Goal: Task Accomplishment & Management: Manage account settings

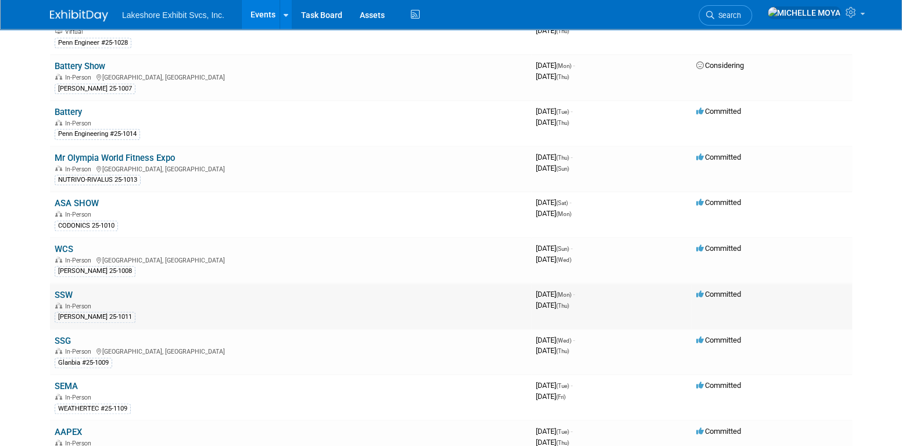
scroll to position [291, 0]
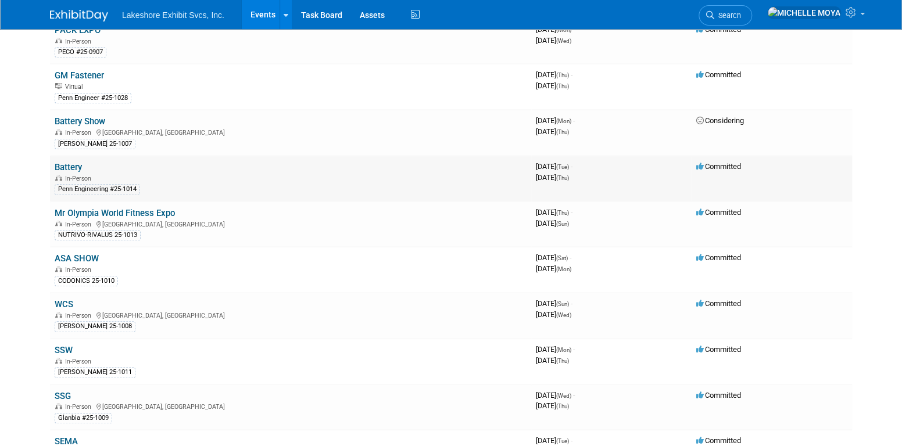
click at [74, 164] on link "Battery" at bounding box center [68, 167] width 27 height 10
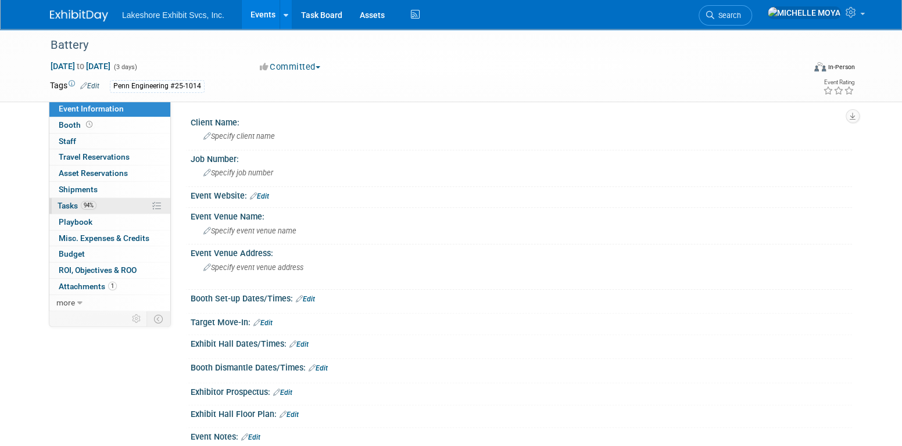
click at [108, 204] on link "94% Tasks 94%" at bounding box center [109, 206] width 121 height 16
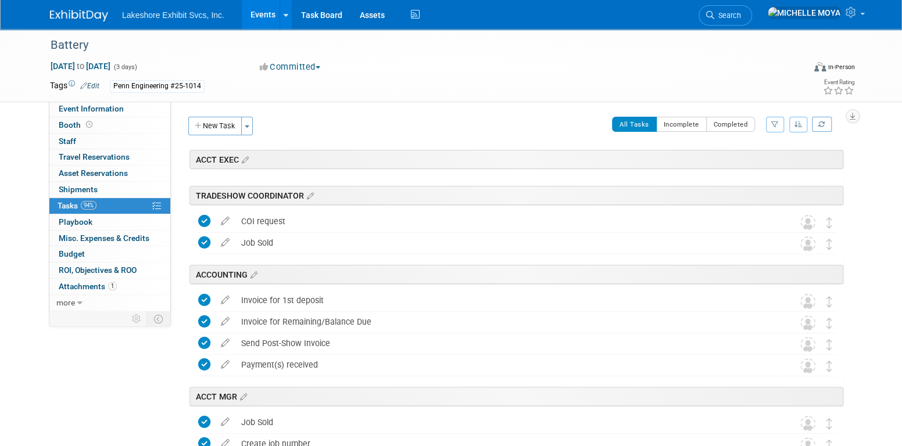
click at [778, 121] on icon "button" at bounding box center [775, 124] width 8 height 7
click at [751, 163] on select "-- Select Assignee -- All unassigned tasks Assigned to me Amanda Koss Dave Desa…" at bounding box center [727, 161] width 96 height 16
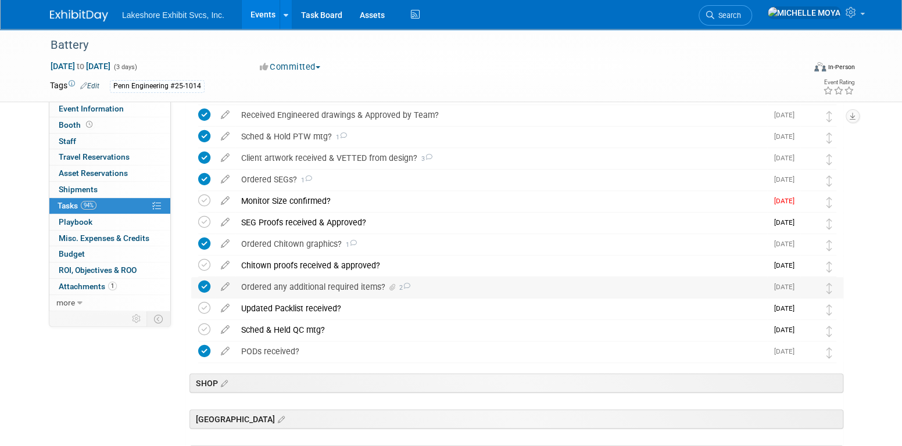
scroll to position [349, 0]
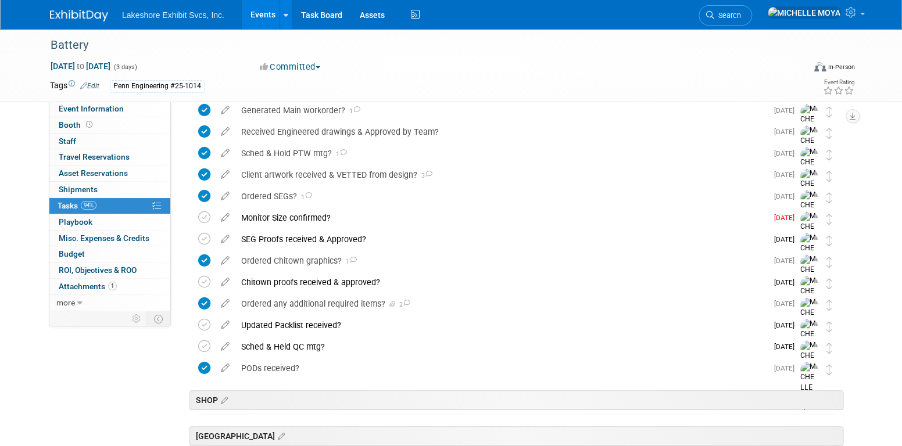
click at [251, 12] on link "Events" at bounding box center [263, 14] width 42 height 29
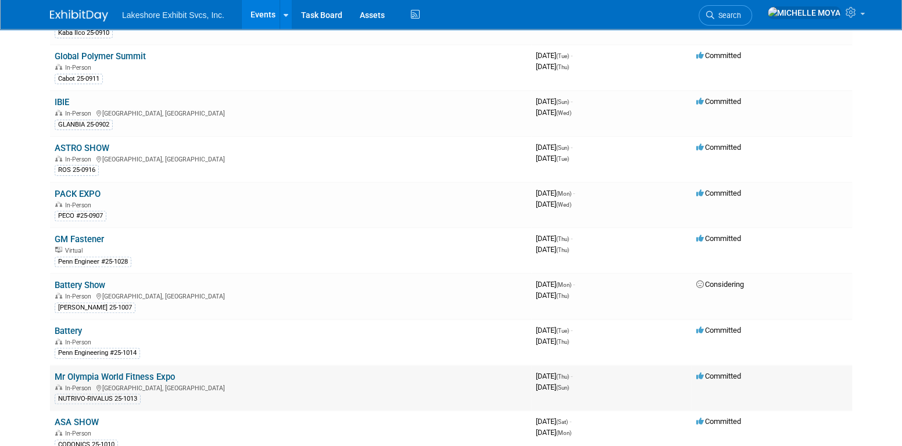
scroll to position [116, 0]
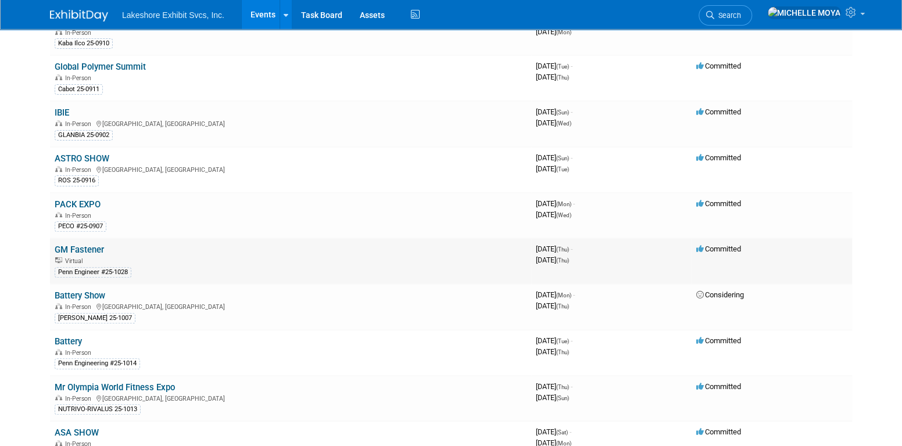
click at [96, 245] on link "GM Fastener" at bounding box center [79, 250] width 49 height 10
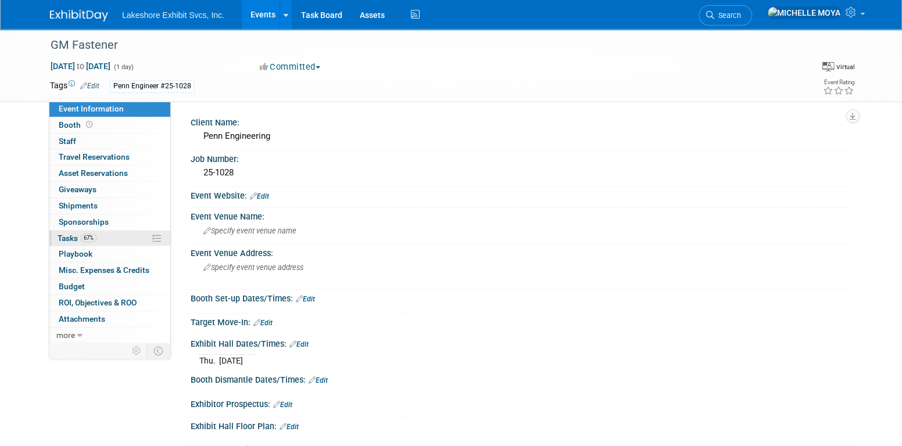
click at [104, 239] on link "67% Tasks 67%" at bounding box center [109, 239] width 121 height 16
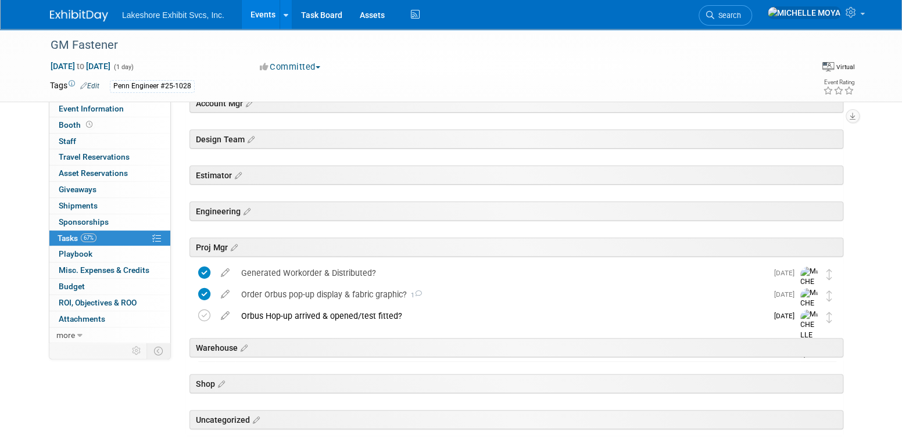
scroll to position [152, 0]
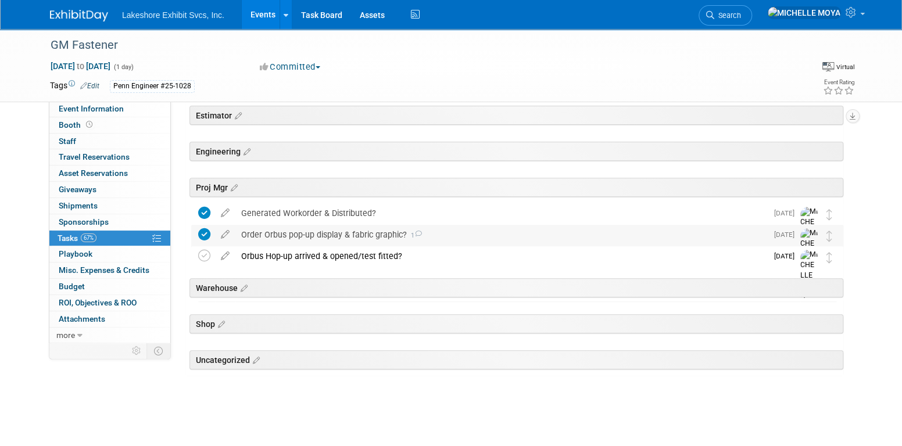
click at [346, 234] on div "Order Orbus pop-up display & fabric graphic? 1" at bounding box center [501, 235] width 532 height 20
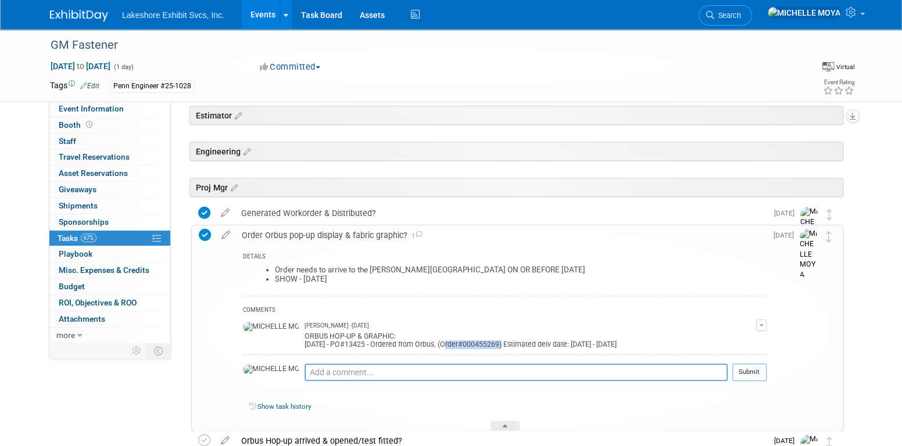
drag, startPoint x: 461, startPoint y: 342, endPoint x: 402, endPoint y: 346, distance: 58.8
click at [402, 346] on div "ORBUS HOP-UP & GRAPHIC: 8.29.25 - PO#13425 - Ordered from Orbus. (Order#0004552…" at bounding box center [531, 339] width 452 height 19
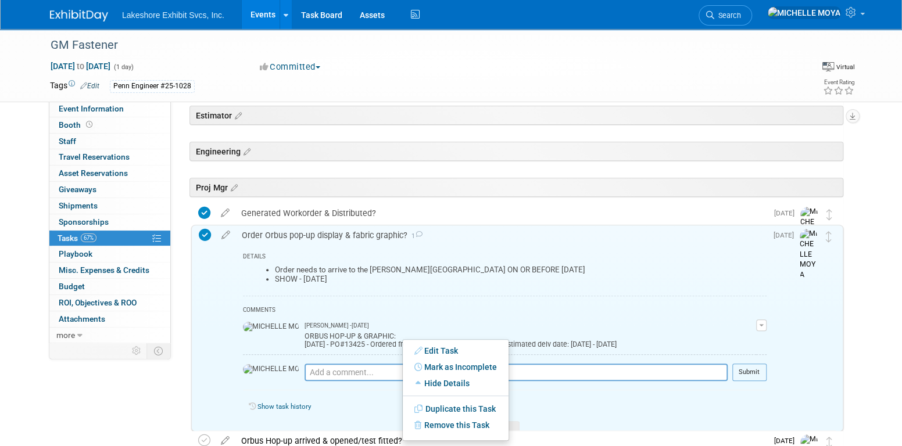
click at [420, 322] on div "MICHELLE MOYA - 4 days ago" at bounding box center [531, 326] width 452 height 8
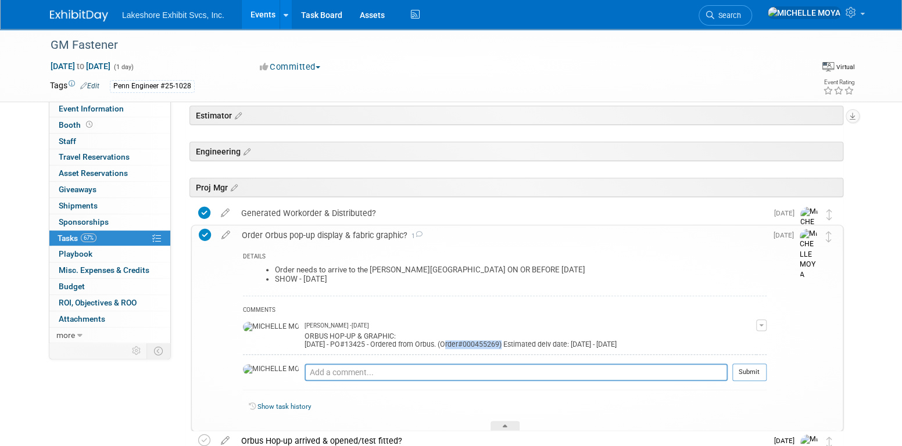
drag, startPoint x: 460, startPoint y: 341, endPoint x: 403, endPoint y: 344, distance: 57.6
click at [403, 344] on div "ORBUS HOP-UP & GRAPHIC: 8.29.25 - PO#13425 - Ordered from Orbus. (Order#0004552…" at bounding box center [531, 339] width 452 height 19
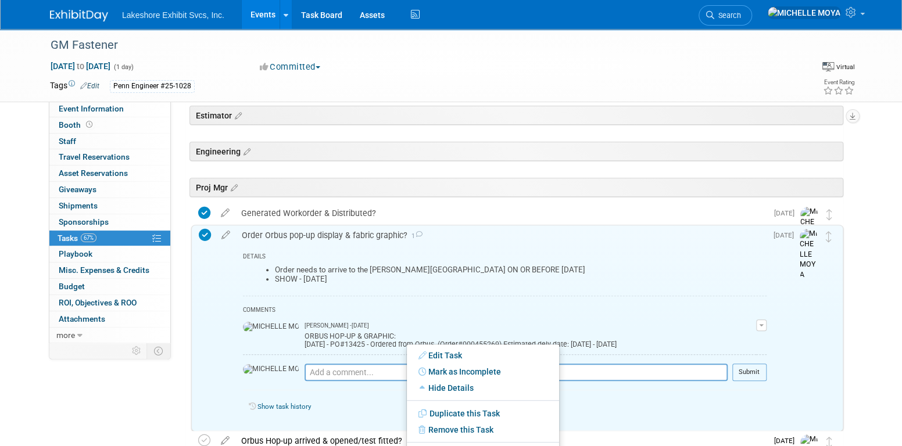
click at [421, 330] on div "ORBUS HOP-UP & GRAPHIC: 8.29.25 - PO#13425 - Ordered from Orbus. (Order#0004552…" at bounding box center [531, 339] width 452 height 19
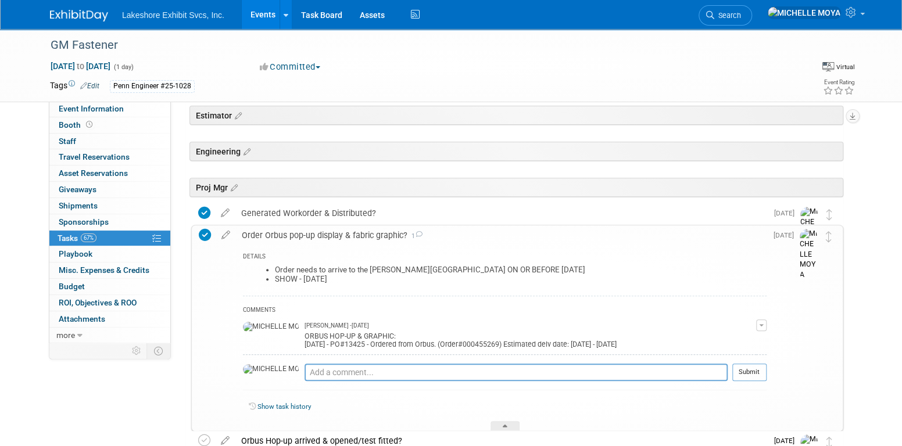
click at [121, 237] on link "67% Tasks 67%" at bounding box center [109, 239] width 121 height 16
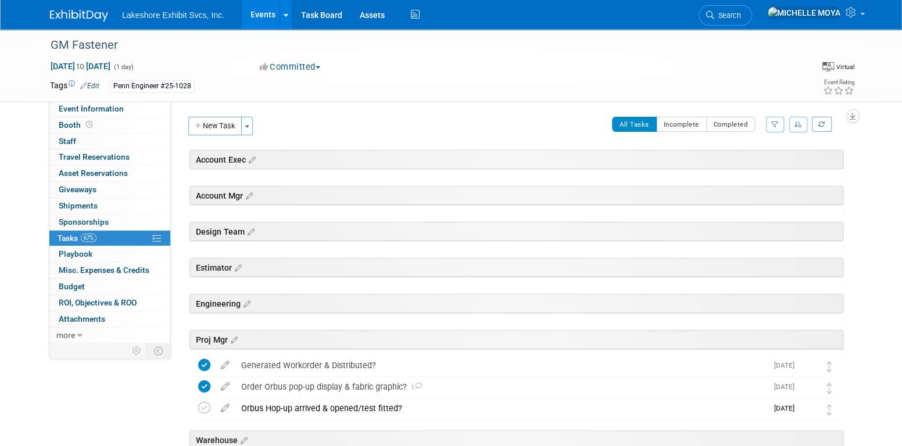
click at [775, 124] on icon "button" at bounding box center [775, 124] width 8 height 7
click at [754, 155] on select "-- Select Assignee -- All unassigned tasks Assigned to me Amanda Koss Dave Desa…" at bounding box center [727, 161] width 96 height 16
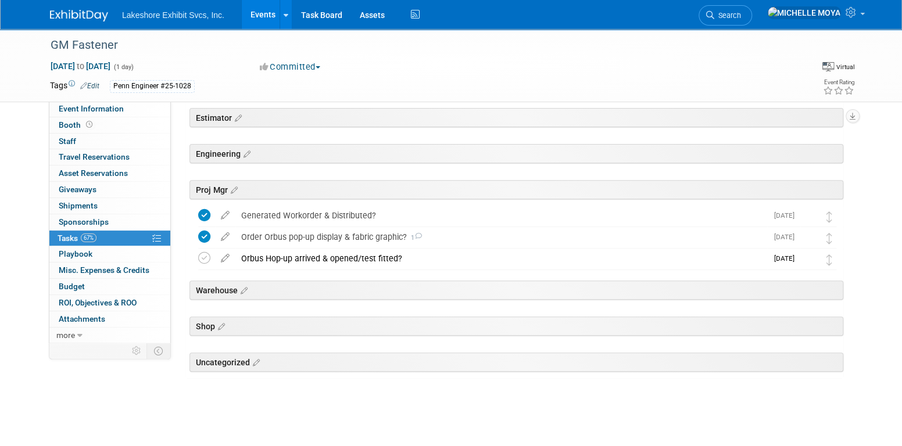
scroll to position [152, 0]
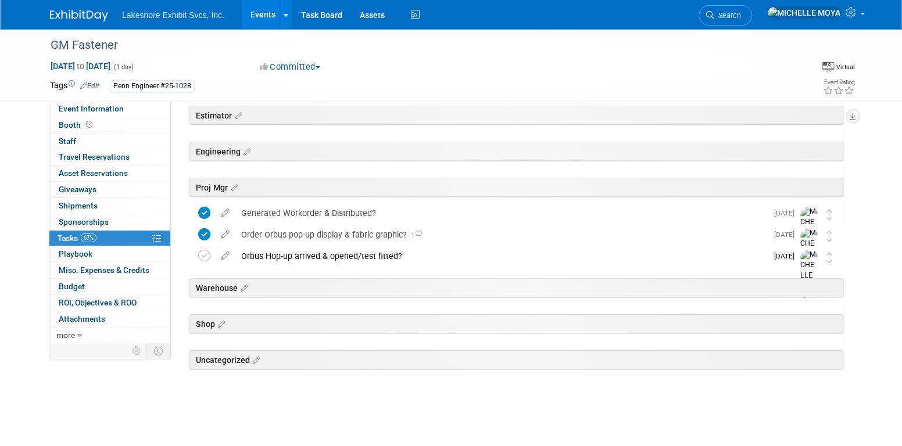
click at [252, 7] on link "Events" at bounding box center [263, 14] width 42 height 29
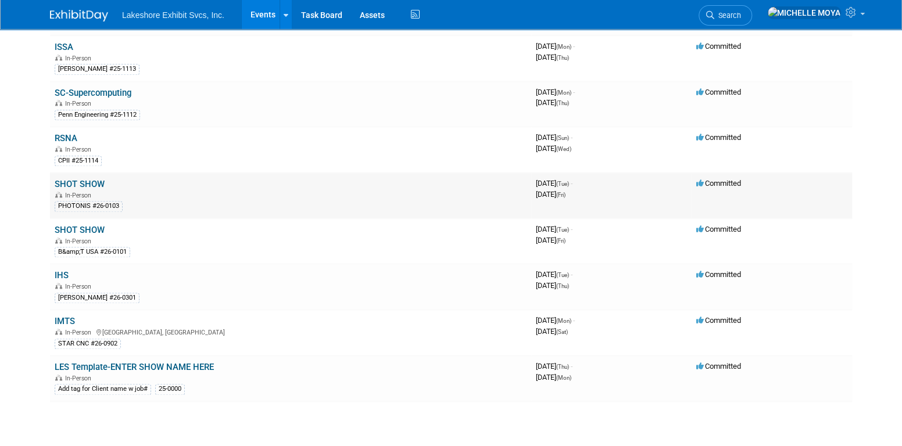
scroll to position [743, 0]
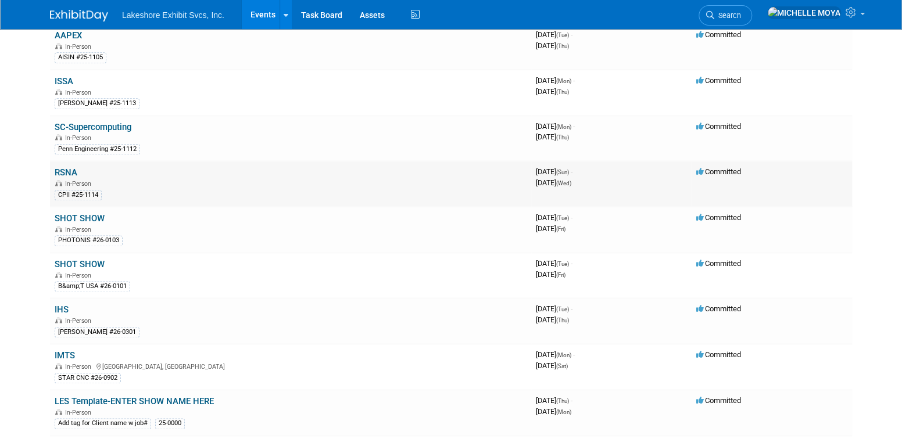
click at [63, 167] on link "RSNA" at bounding box center [66, 172] width 23 height 10
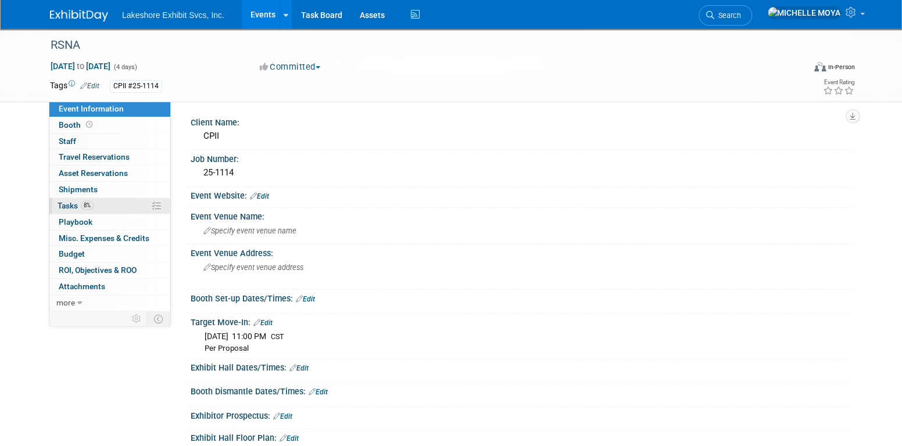
click at [117, 203] on link "8% Tasks 8%" at bounding box center [109, 206] width 121 height 16
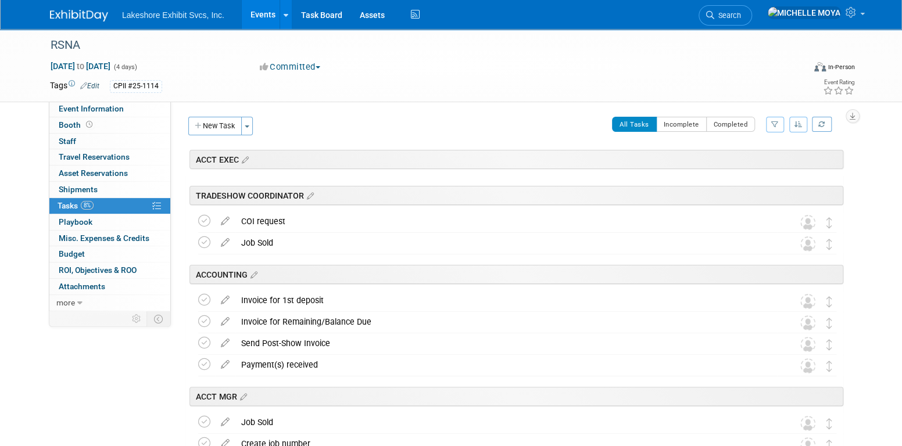
click at [775, 128] on button "button" at bounding box center [775, 125] width 18 height 16
drag, startPoint x: 761, startPoint y: 157, endPoint x: 753, endPoint y: 169, distance: 13.7
click at [761, 157] on select "-- Select Assignee -- All unassigned tasks Assigned to me Amanda Koss Dave Desa…" at bounding box center [727, 161] width 96 height 16
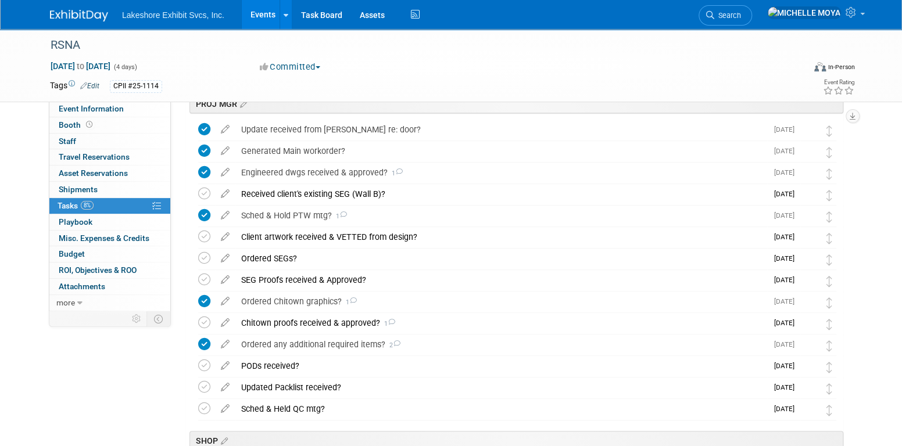
scroll to position [291, 0]
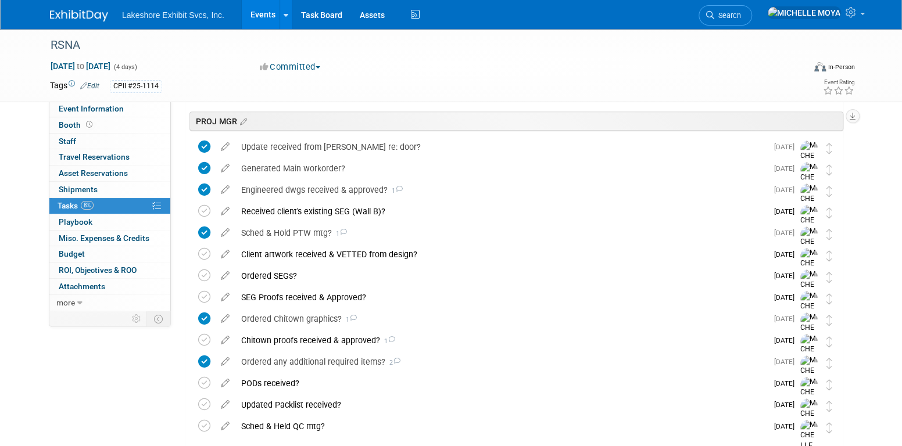
click at [264, 16] on link "Events" at bounding box center [263, 14] width 42 height 29
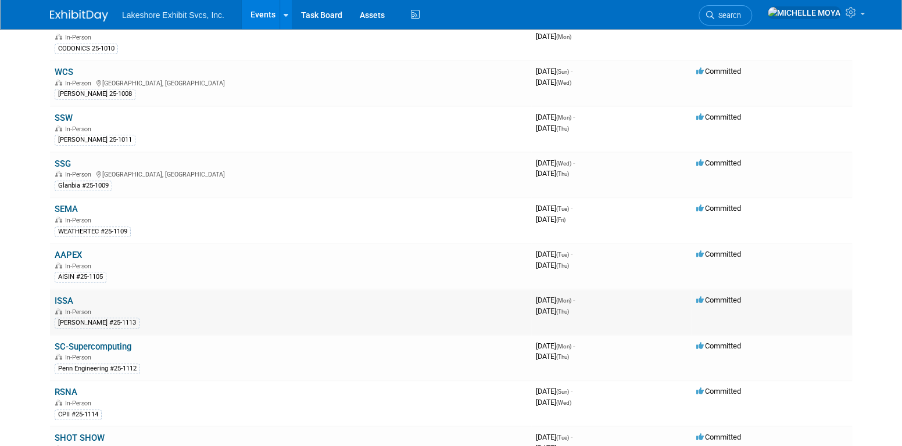
scroll to position [465, 0]
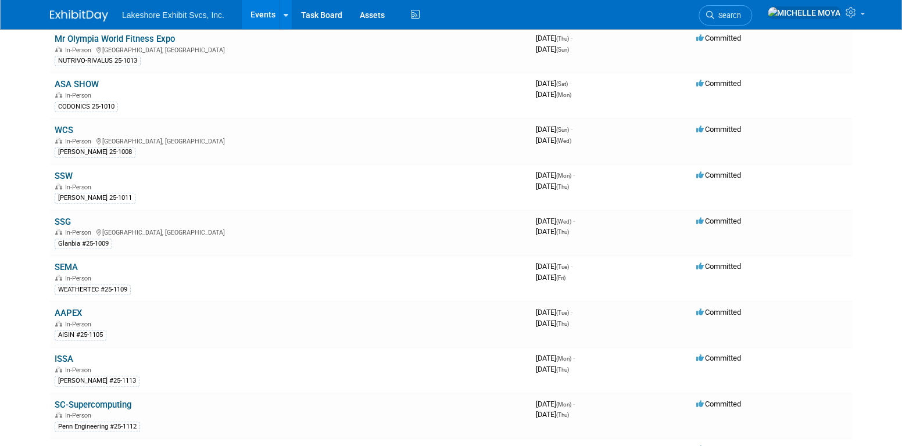
click at [64, 217] on link "SSG" at bounding box center [63, 222] width 16 height 10
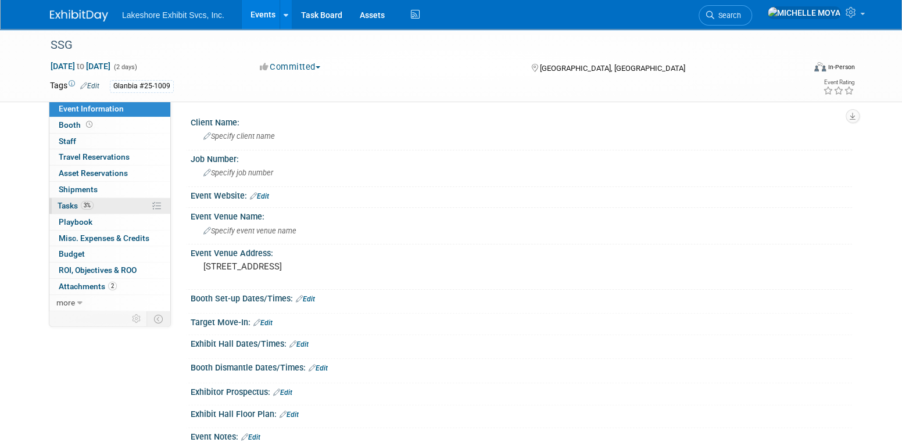
click at [106, 206] on link "3% Tasks 3%" at bounding box center [109, 206] width 121 height 16
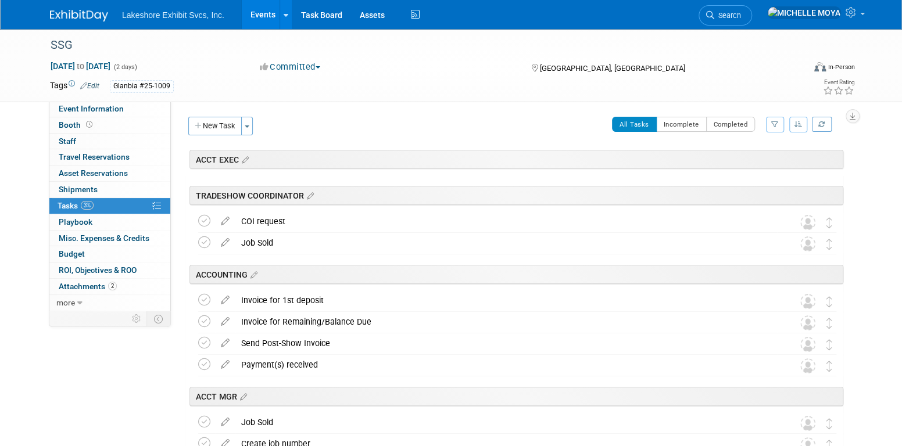
click at [774, 130] on button "button" at bounding box center [775, 125] width 18 height 16
click at [751, 163] on select "-- Select Assignee -- All unassigned tasks Assigned to me Amanda Koss Dave Desa…" at bounding box center [727, 161] width 96 height 16
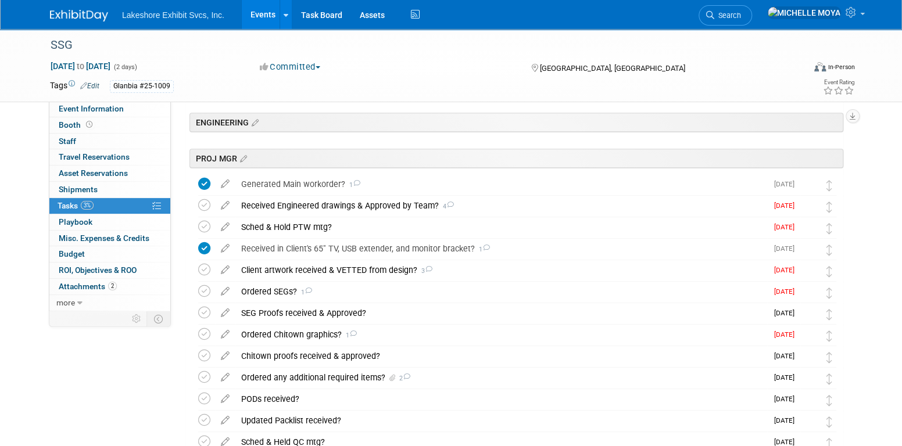
scroll to position [232, 0]
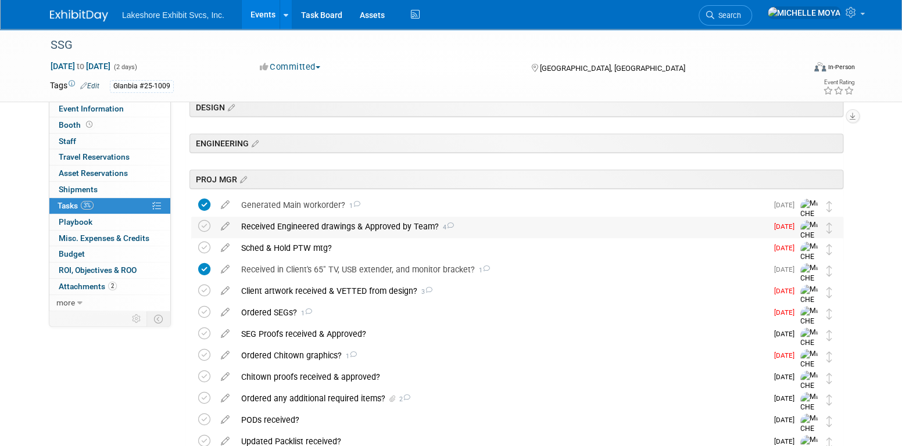
click at [406, 224] on div "Received Engineered drawings & Approved by Team? 4" at bounding box center [501, 227] width 532 height 20
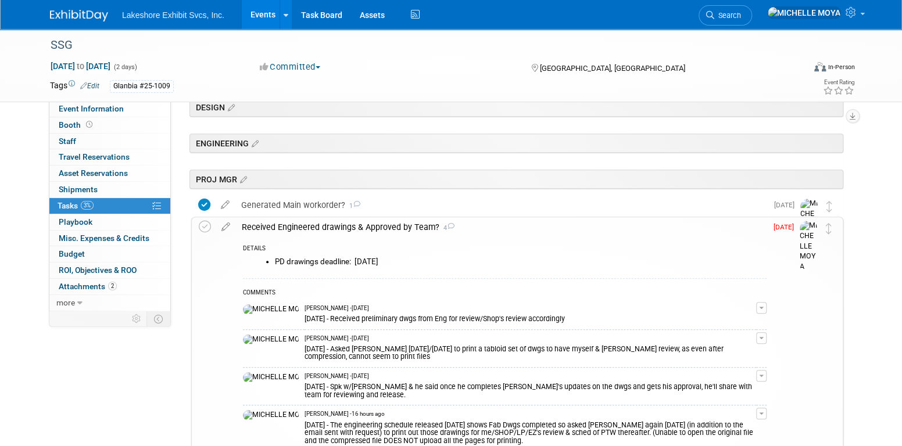
click at [407, 224] on div "Received Engineered drawings & Approved by Team? 4" at bounding box center [501, 227] width 531 height 20
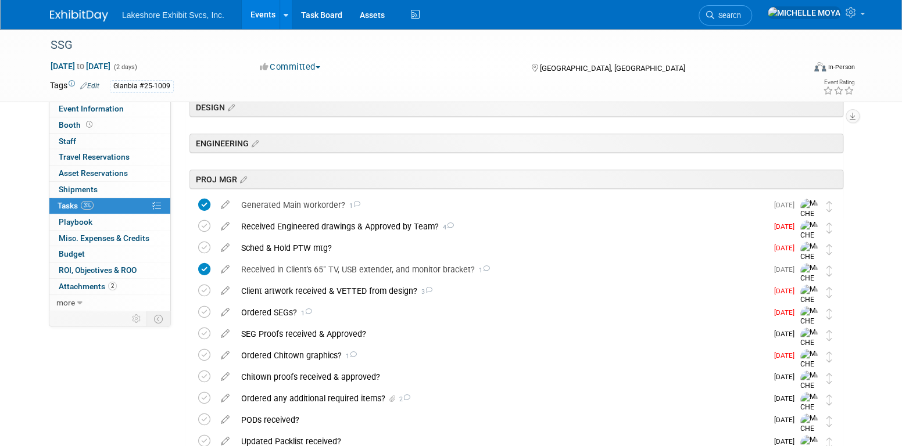
click at [262, 13] on link "Events" at bounding box center [263, 14] width 42 height 29
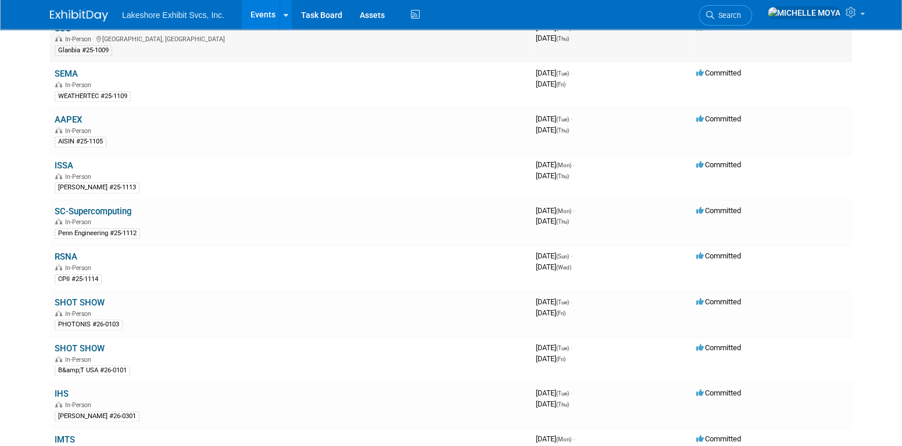
scroll to position [639, 0]
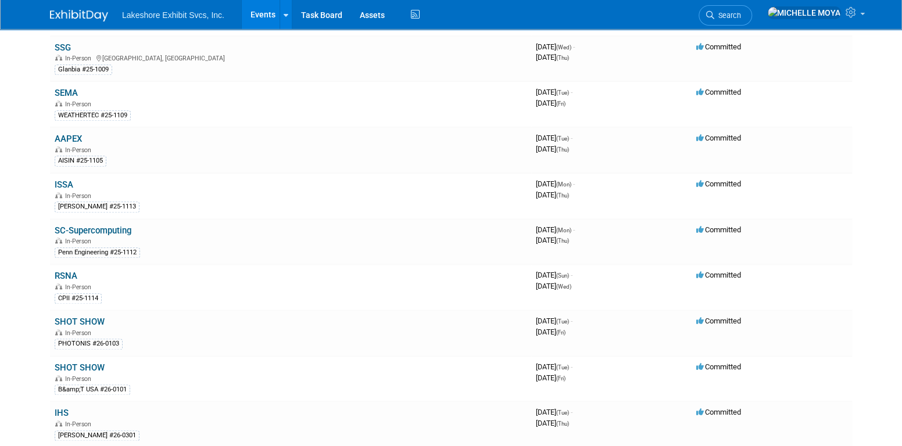
click at [265, 7] on link "Events" at bounding box center [263, 14] width 42 height 29
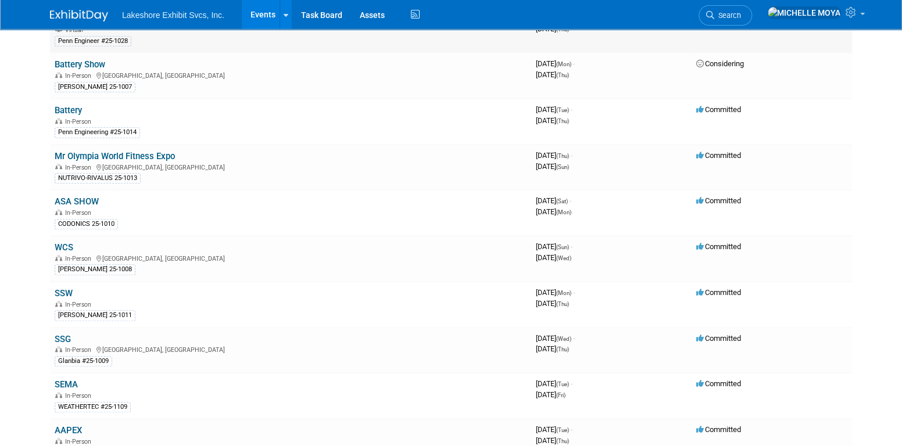
scroll to position [349, 0]
click at [72, 104] on link "Battery" at bounding box center [68, 109] width 27 height 10
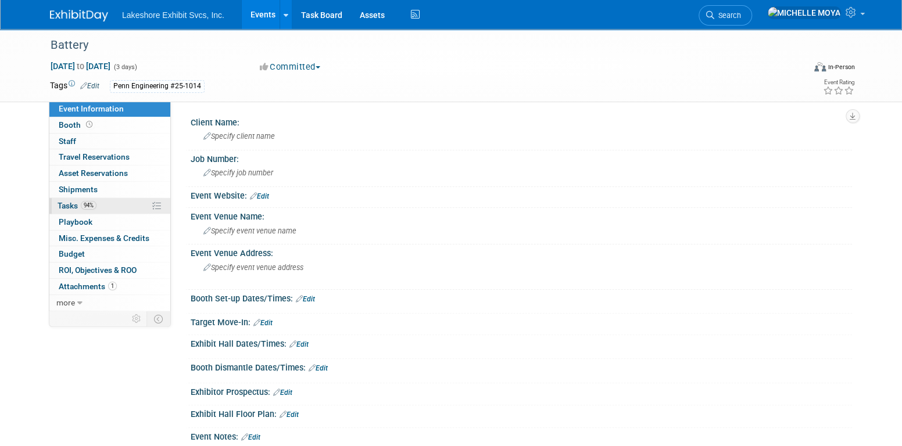
click at [105, 207] on link "94% Tasks 94%" at bounding box center [109, 206] width 121 height 16
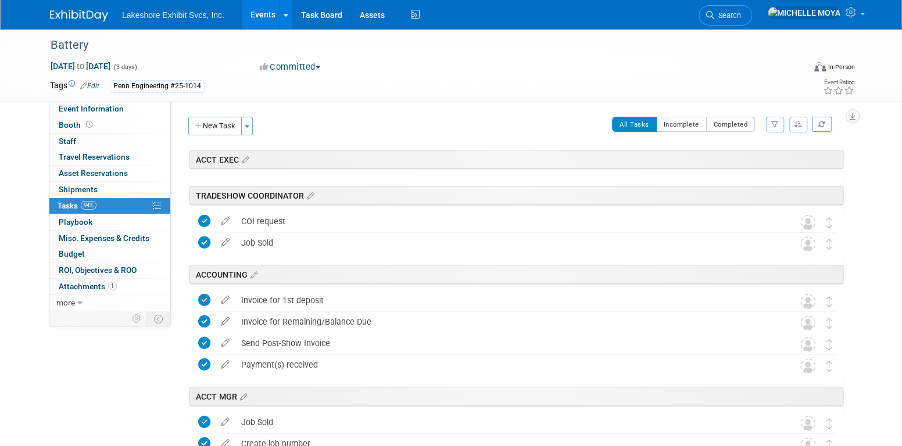
click at [774, 126] on icon "button" at bounding box center [775, 124] width 8 height 7
click at [751, 160] on select "-- Select Assignee -- All unassigned tasks Assigned to me Amanda Koss Dave Desa…" at bounding box center [727, 161] width 96 height 16
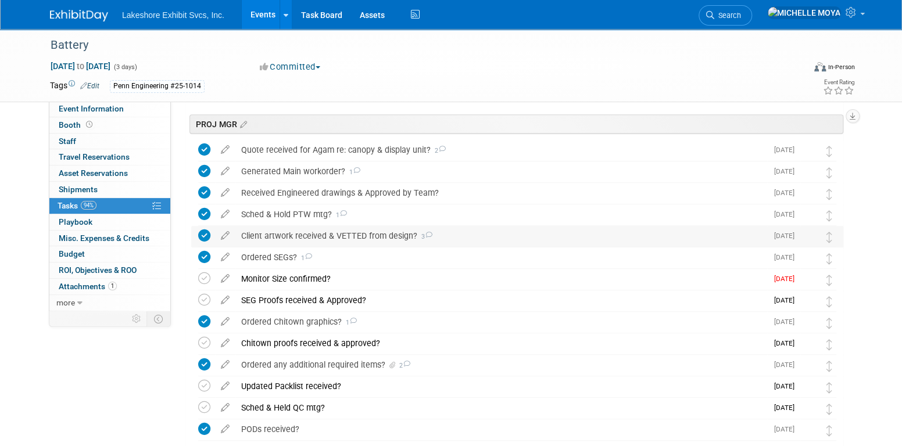
scroll to position [291, 0]
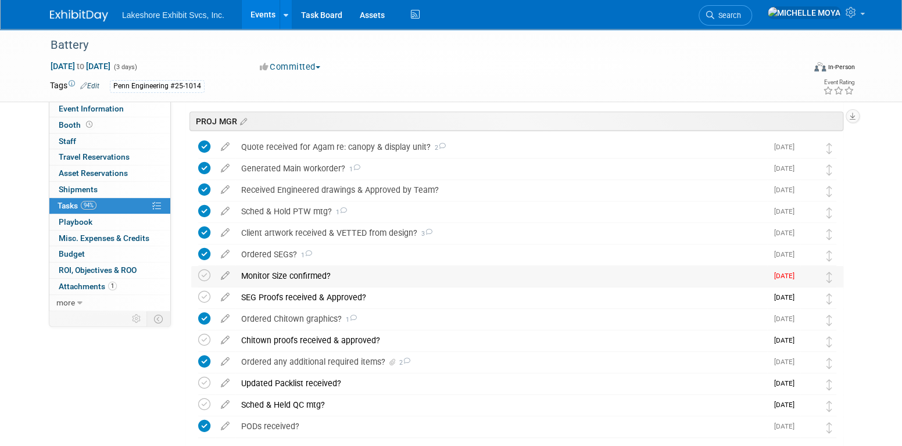
click at [307, 274] on div "Monitor Size confirmed?" at bounding box center [501, 276] width 532 height 20
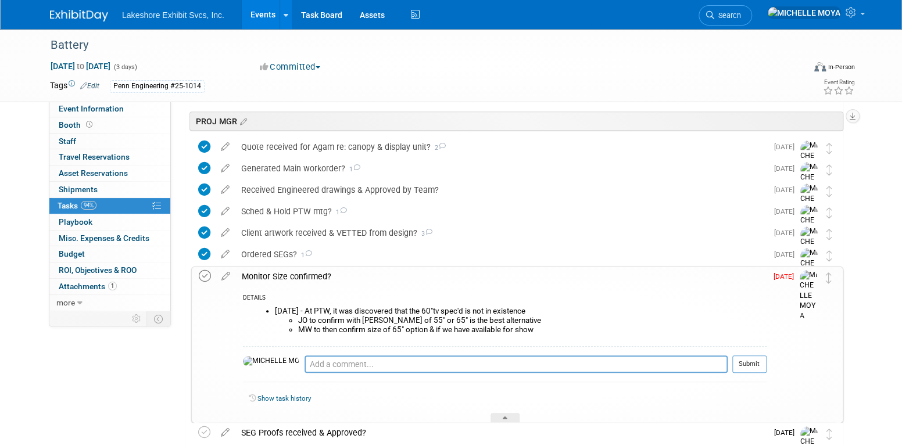
click at [208, 276] on icon at bounding box center [205, 276] width 12 height 12
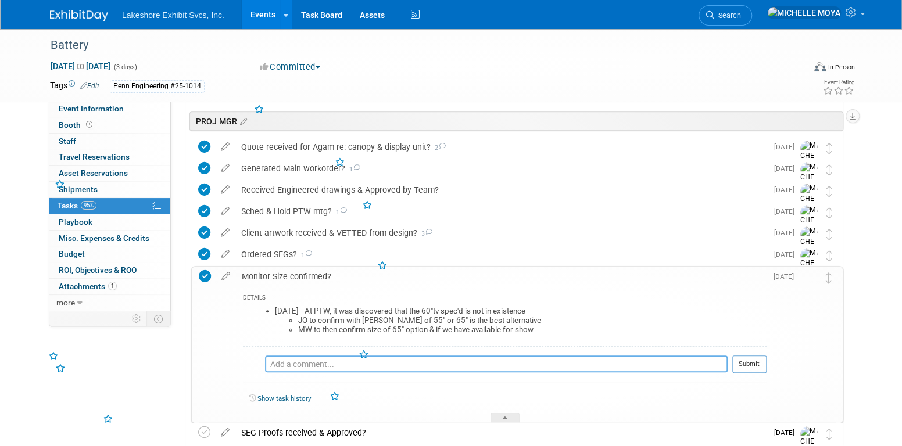
click at [314, 364] on textarea at bounding box center [496, 364] width 463 height 17
type textarea "9"
click at [230, 277] on icon at bounding box center [226, 274] width 20 height 15
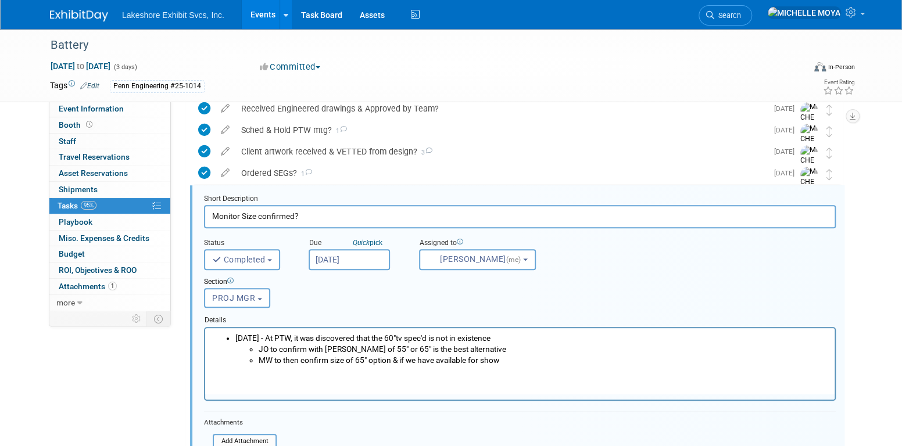
scroll to position [0, 0]
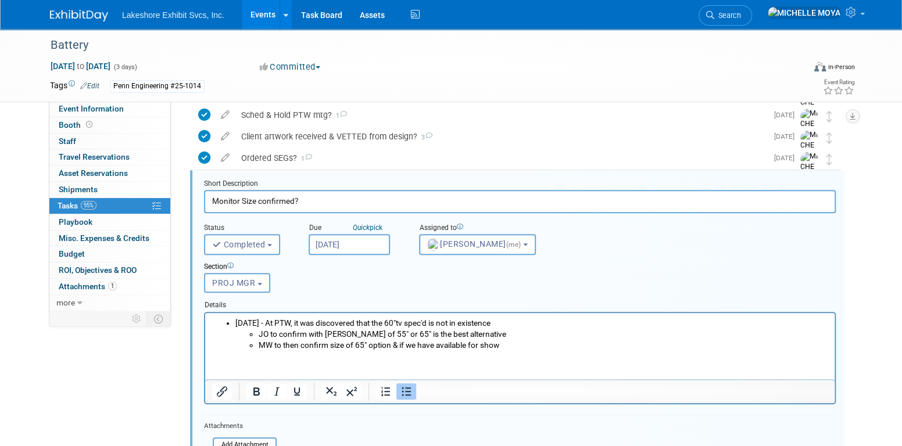
click at [235, 322] on ul "8.29.25 - At PTW, it was discovered that the 60"tv spec'd is not in existence J…" at bounding box center [520, 333] width 616 height 33
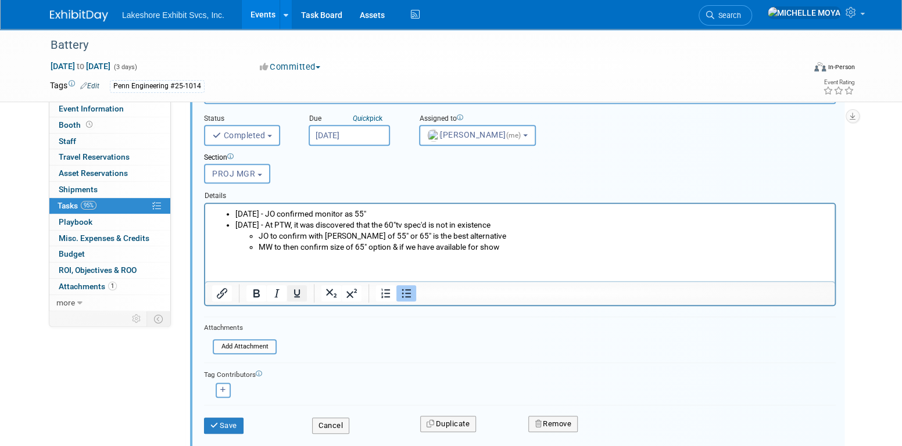
scroll to position [503, 0]
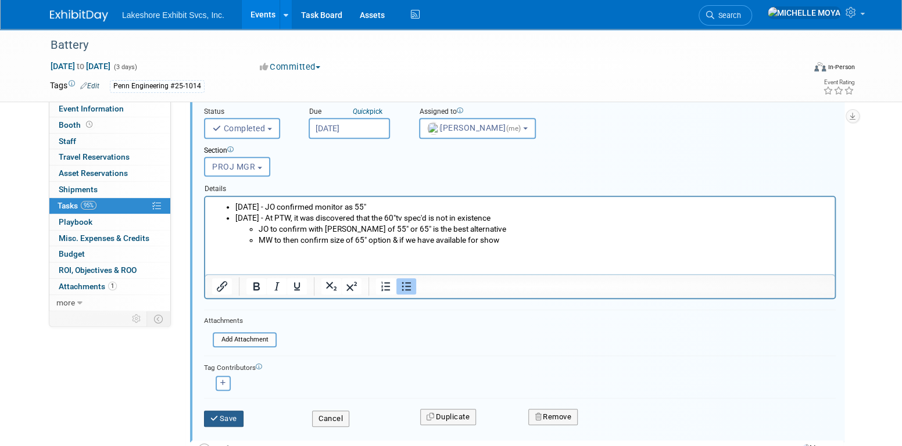
click at [217, 420] on button "Save" at bounding box center [224, 419] width 40 height 16
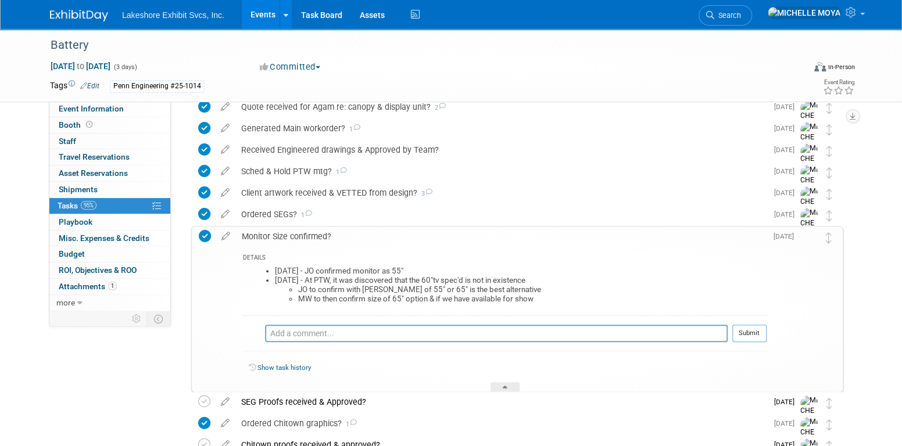
scroll to position [329, 0]
click at [256, 238] on div "Monitor Size confirmed?" at bounding box center [501, 238] width 531 height 20
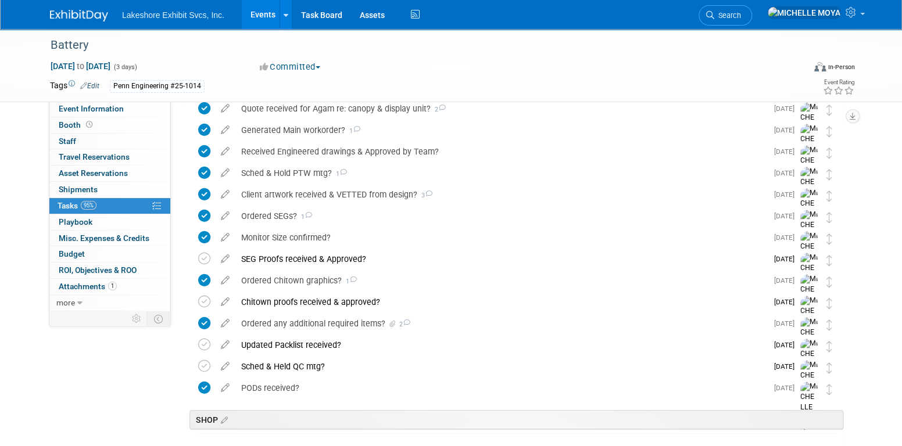
click at [264, 9] on link "Events" at bounding box center [263, 14] width 42 height 29
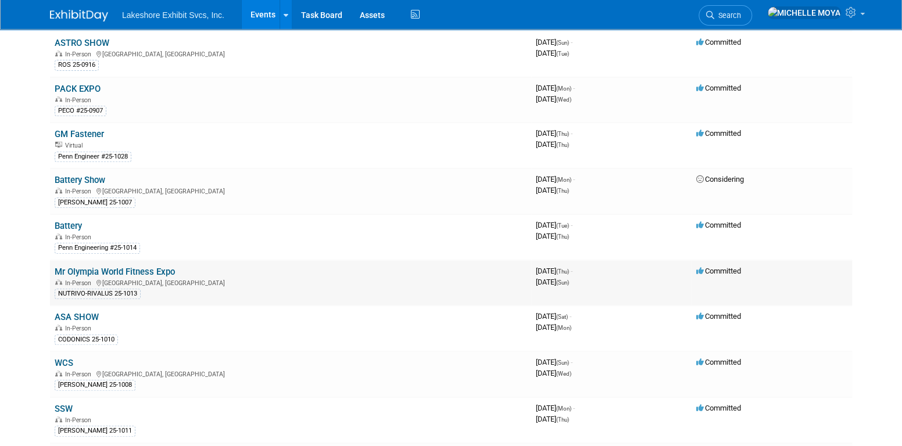
scroll to position [232, 0]
click at [84, 83] on link "PACK EXPO" at bounding box center [78, 88] width 46 height 10
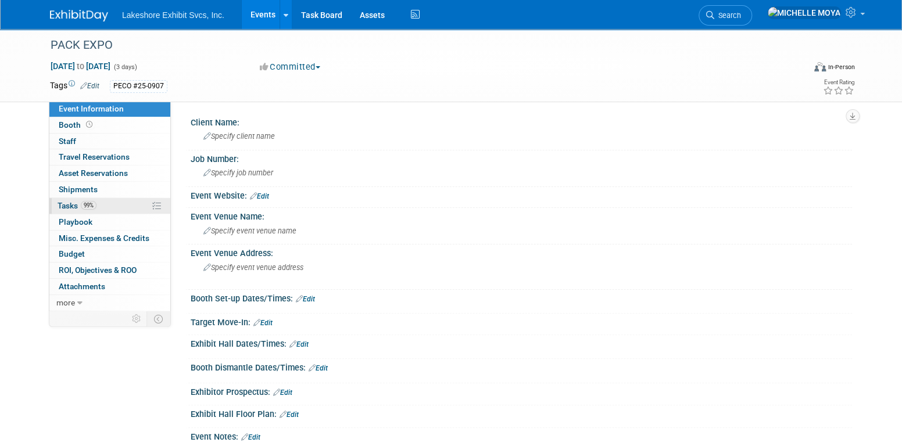
drag, startPoint x: 112, startPoint y: 202, endPoint x: 137, endPoint y: 199, distance: 25.8
click at [112, 202] on link "99% Tasks 99%" at bounding box center [109, 206] width 121 height 16
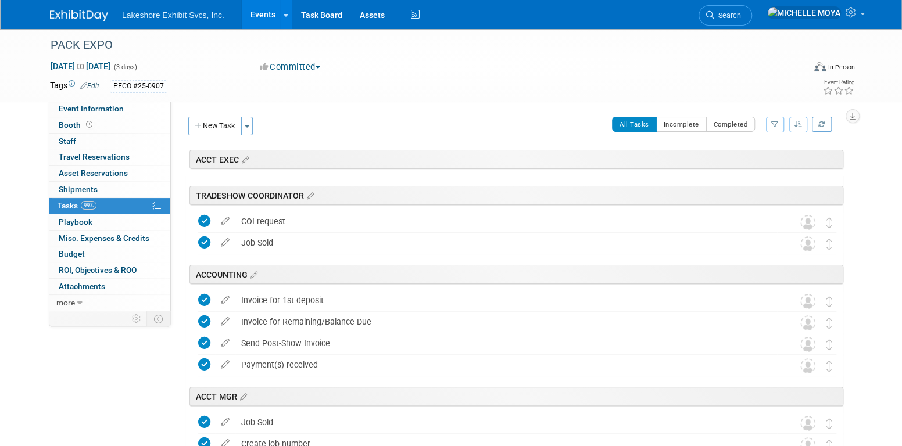
click at [774, 125] on icon "button" at bounding box center [775, 124] width 8 height 7
click at [759, 164] on select "-- Select Assignee -- All unassigned tasks Assigned to me [PERSON_NAME] [PERSON…" at bounding box center [727, 161] width 96 height 16
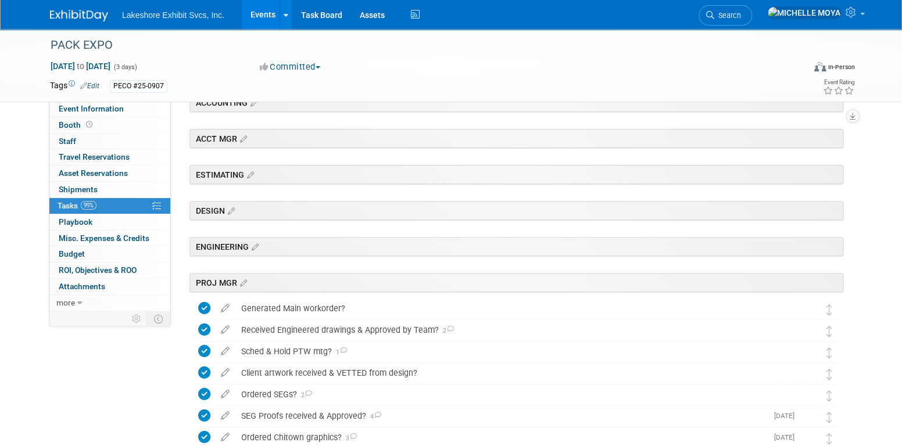
scroll to position [407, 0]
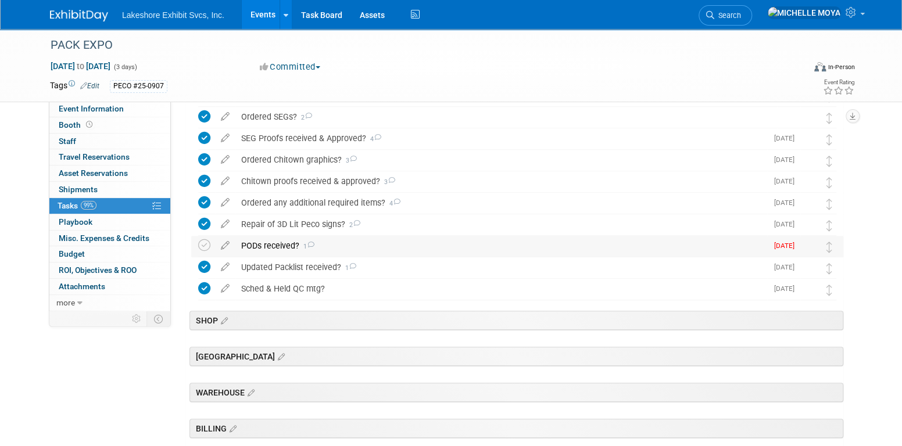
click at [399, 244] on div "PODs received? 1" at bounding box center [501, 246] width 532 height 20
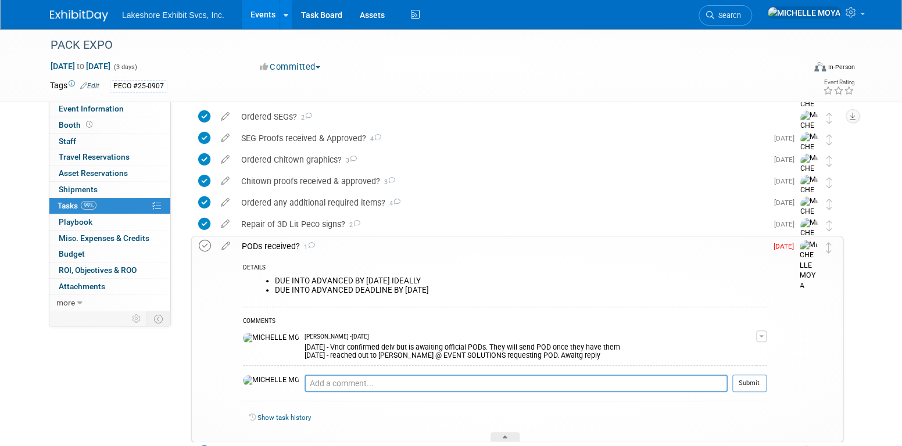
click at [202, 246] on icon at bounding box center [205, 246] width 12 height 12
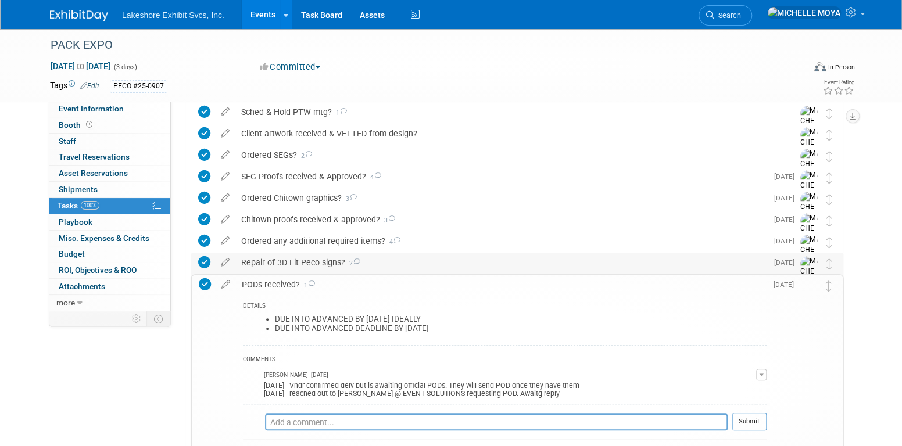
scroll to position [349, 0]
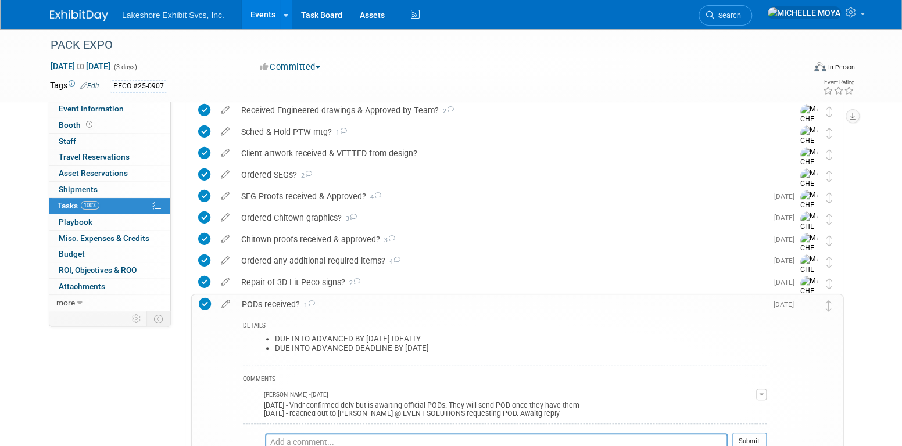
click at [264, 303] on div "PODs received? 1" at bounding box center [501, 305] width 531 height 20
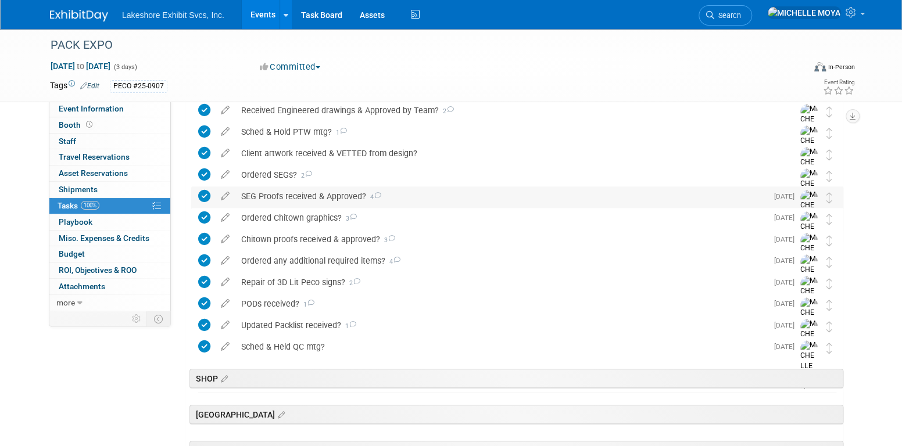
click at [203, 195] on icon at bounding box center [204, 196] width 12 height 12
